Goal: Find specific page/section: Find specific page/section

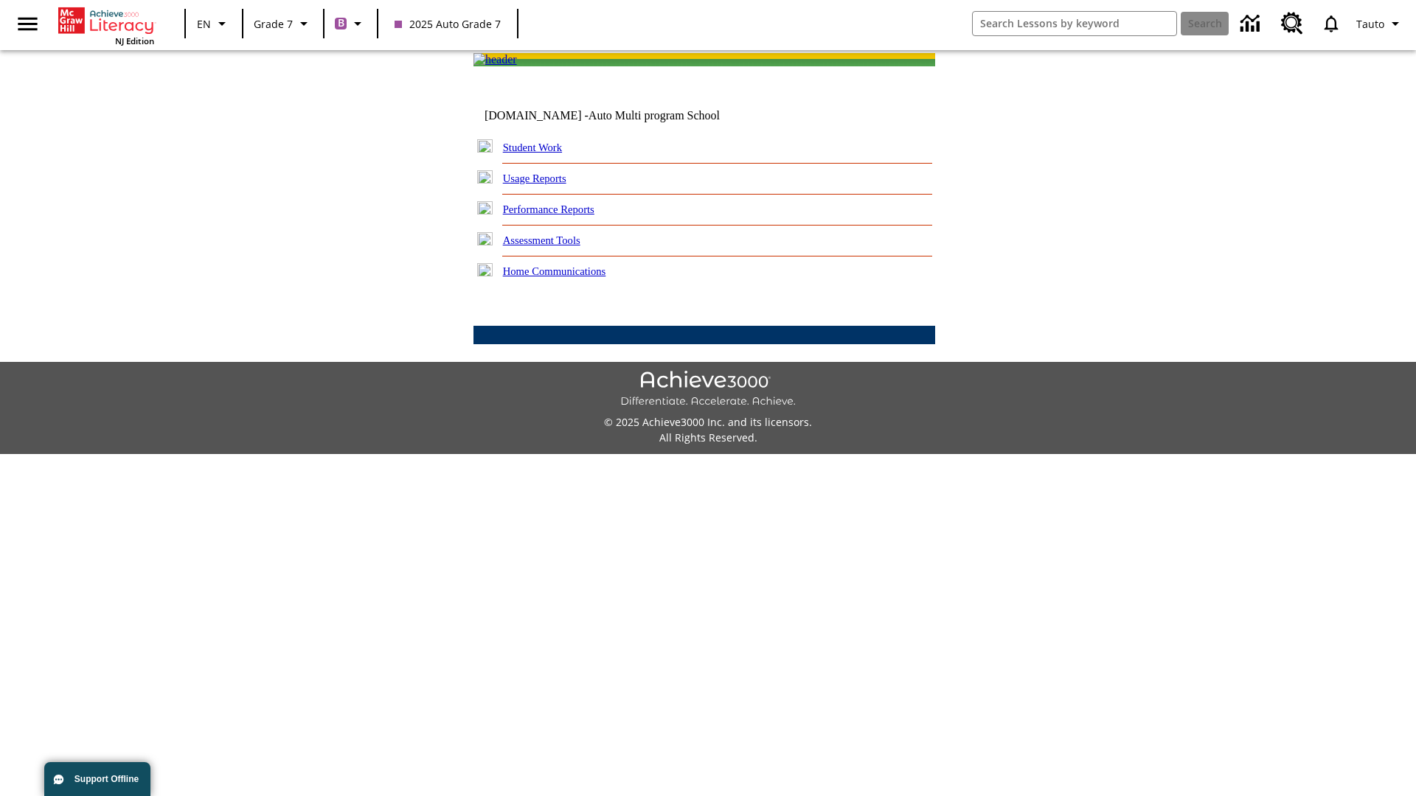
click at [542, 153] on link "Student Work" at bounding box center [532, 148] width 59 height 12
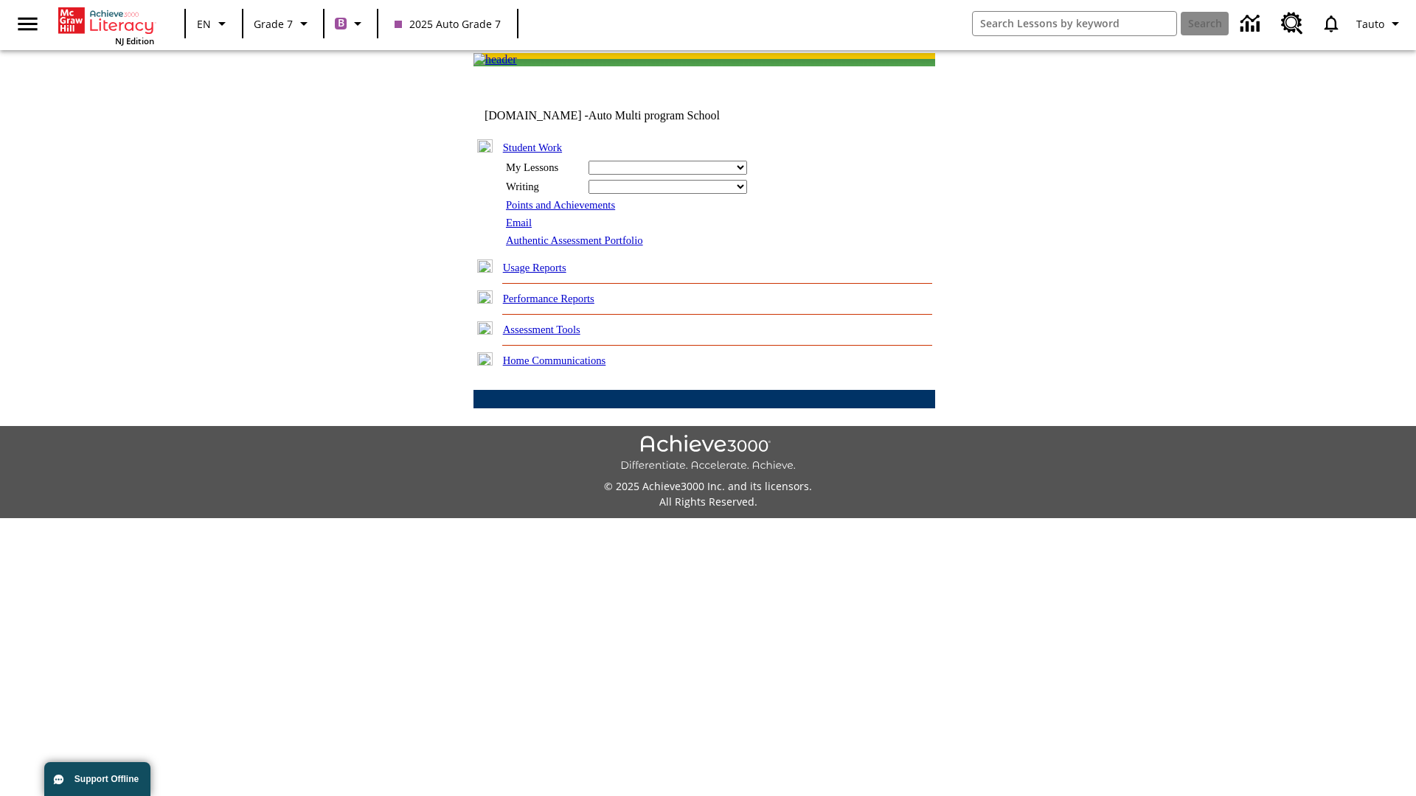
click at [520, 229] on link "Email" at bounding box center [519, 223] width 26 height 12
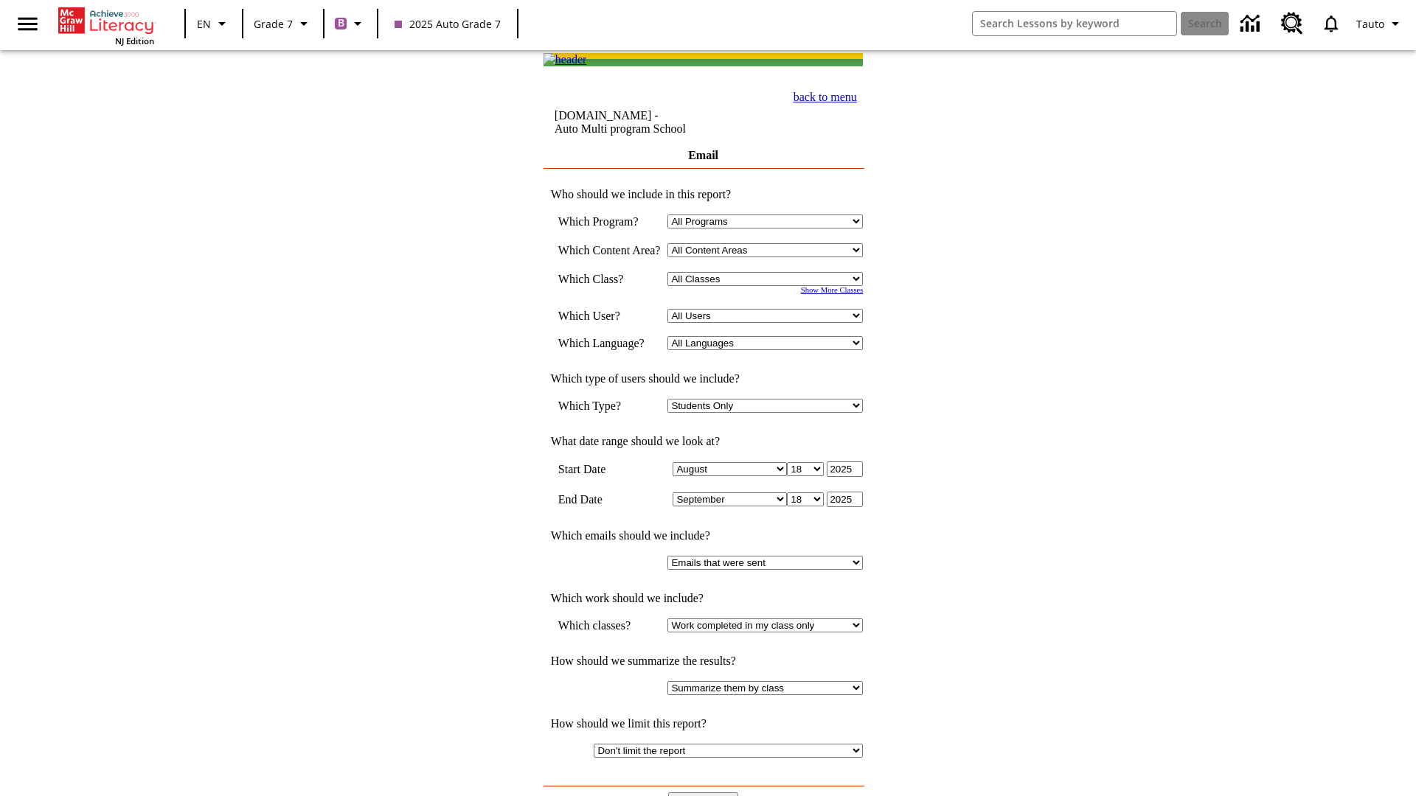
click at [705, 793] on input "View Report" at bounding box center [703, 801] width 71 height 16
